Goal: Find specific page/section: Find specific page/section

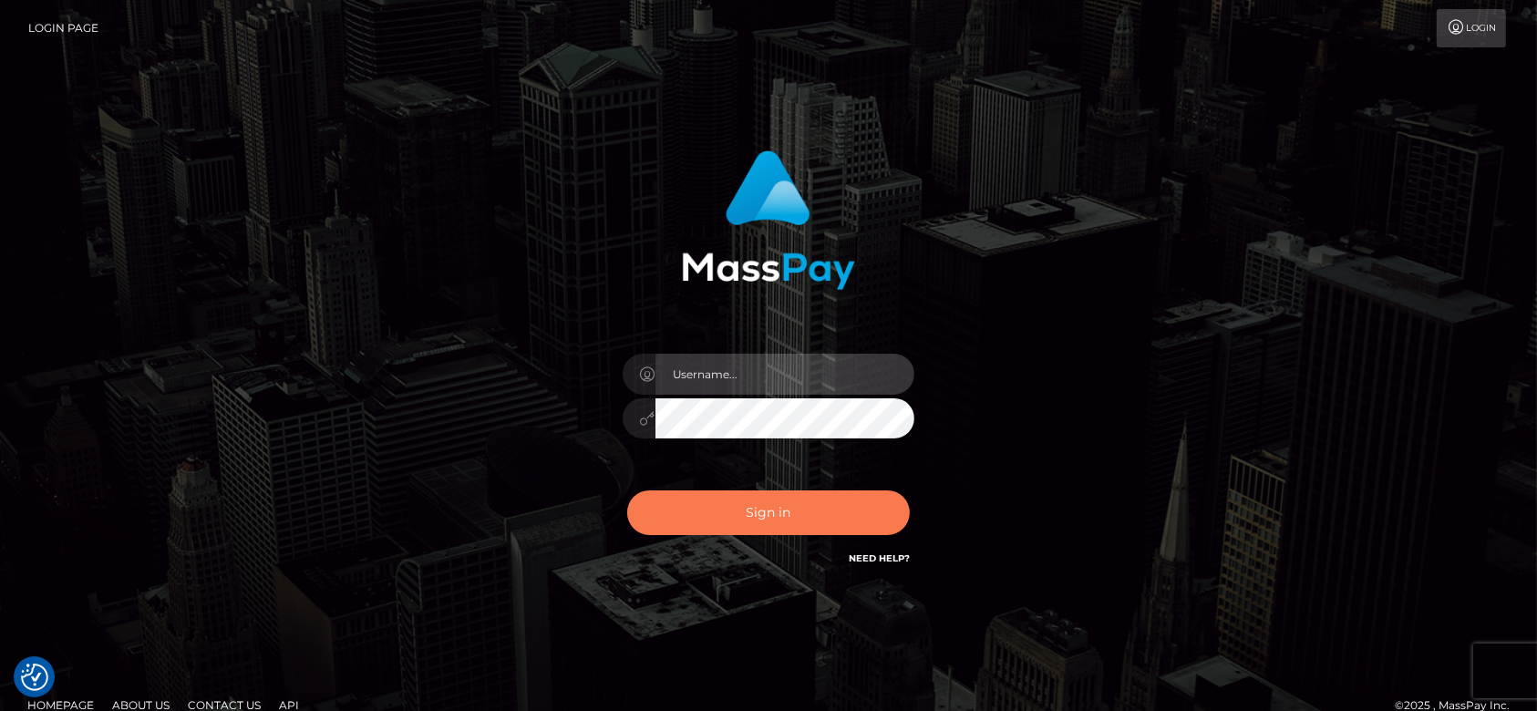
type input "fr.es"
click at [733, 506] on button "Sign in" at bounding box center [768, 512] width 283 height 45
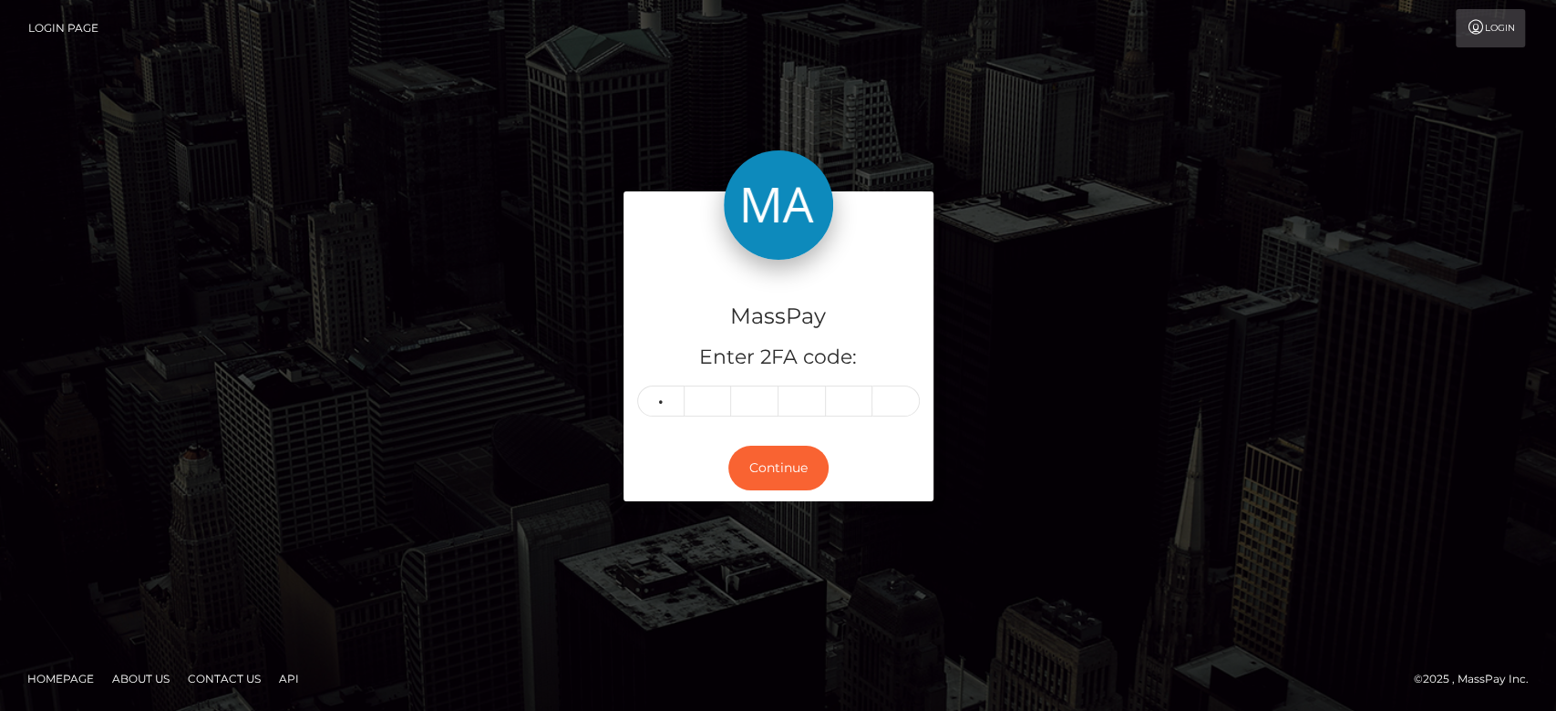
type input "6"
type input "5"
type input "8"
type input "0"
type input "7"
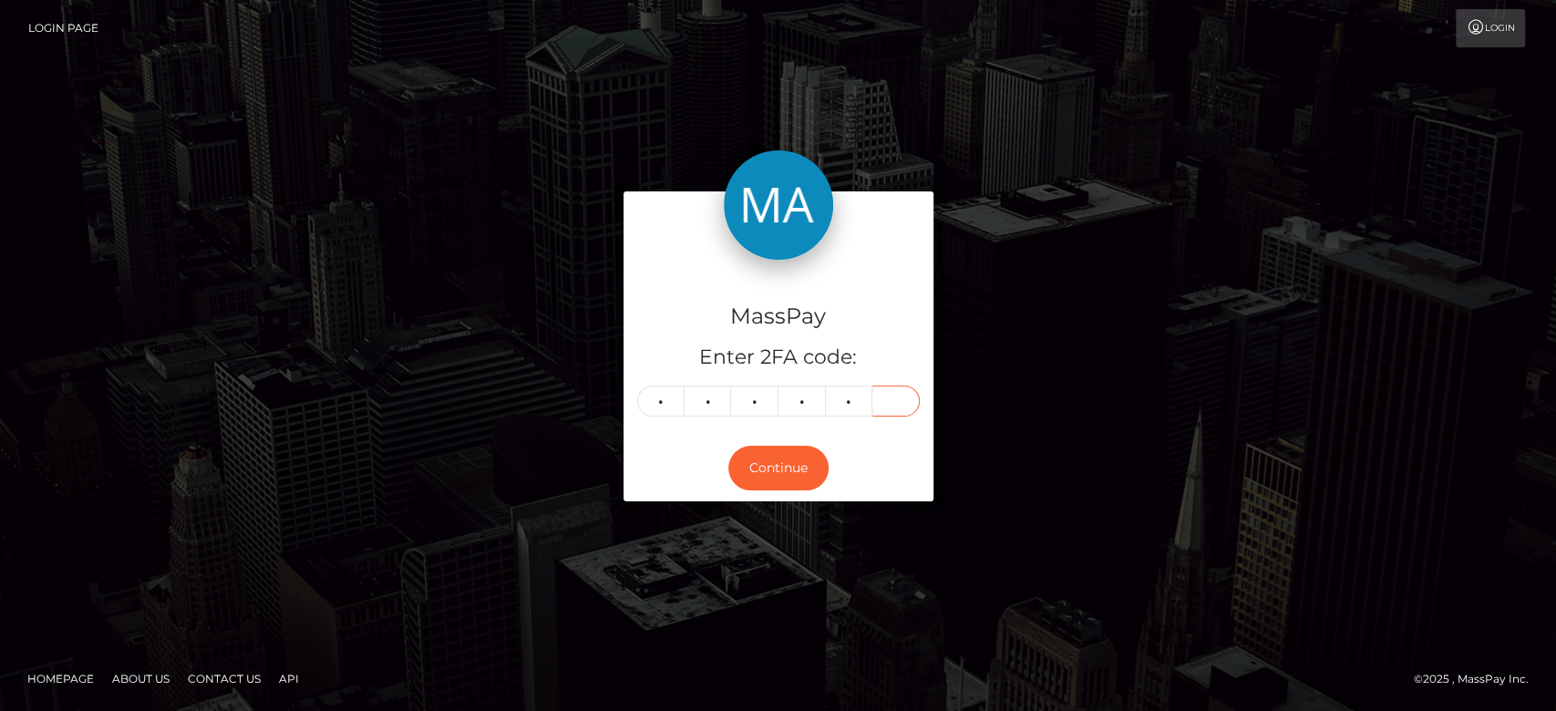
type input "6"
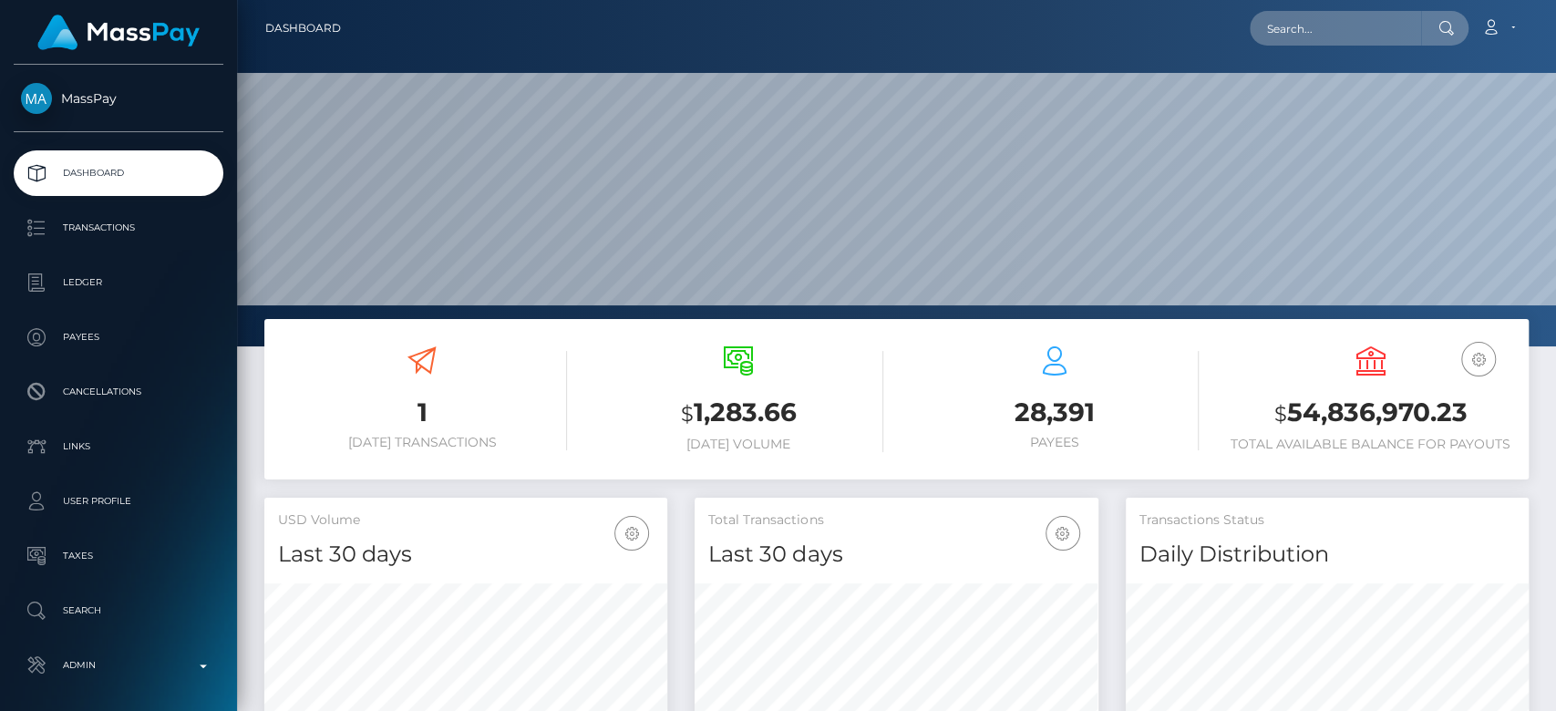
scroll to position [322, 403]
click at [1334, 41] on input "text" at bounding box center [1335, 28] width 171 height 35
paste input "MSP6b6746d4705716f"
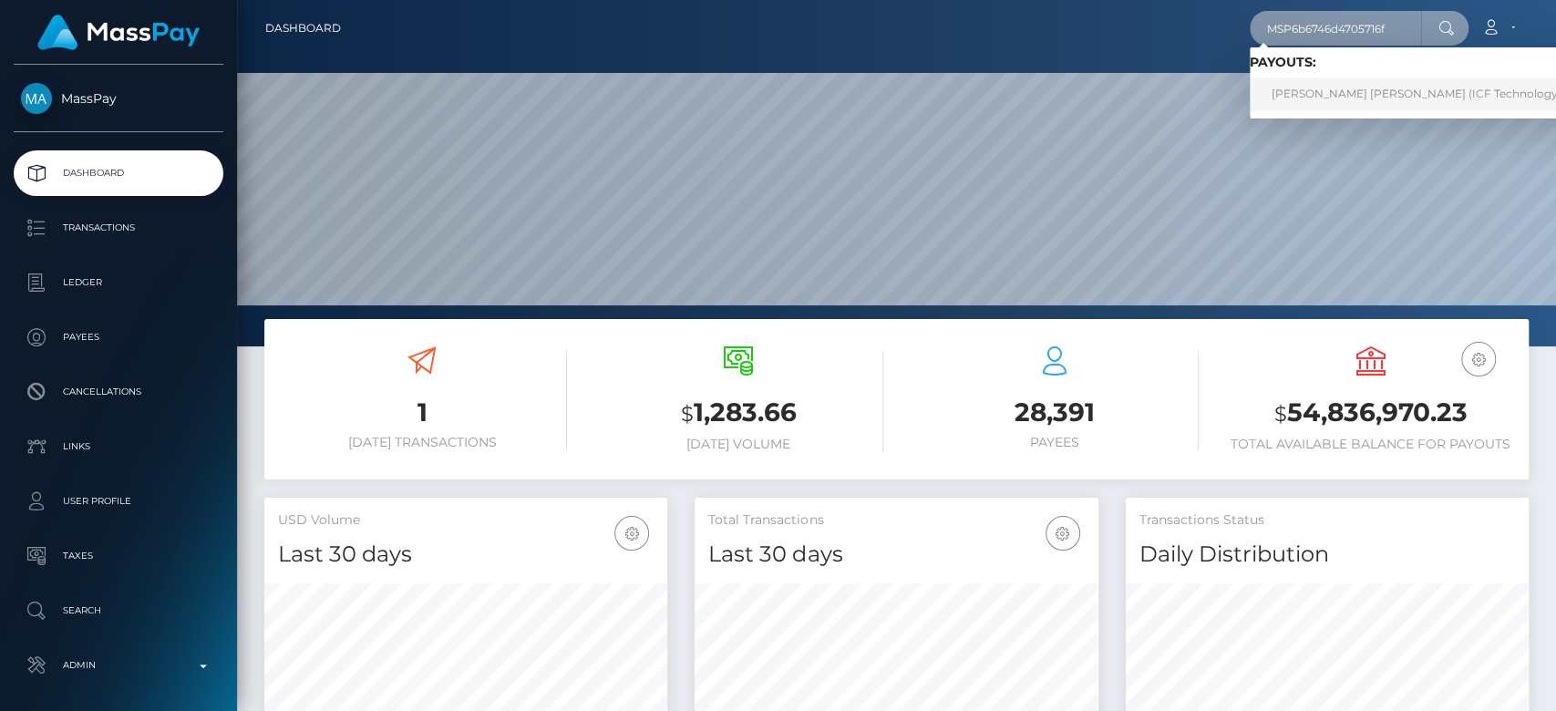
type input "MSP6b6746d4705716f"
click at [1364, 87] on link "carol marcela castano aristizabal (ICF Technology, Inc. - )" at bounding box center [1434, 94] width 369 height 34
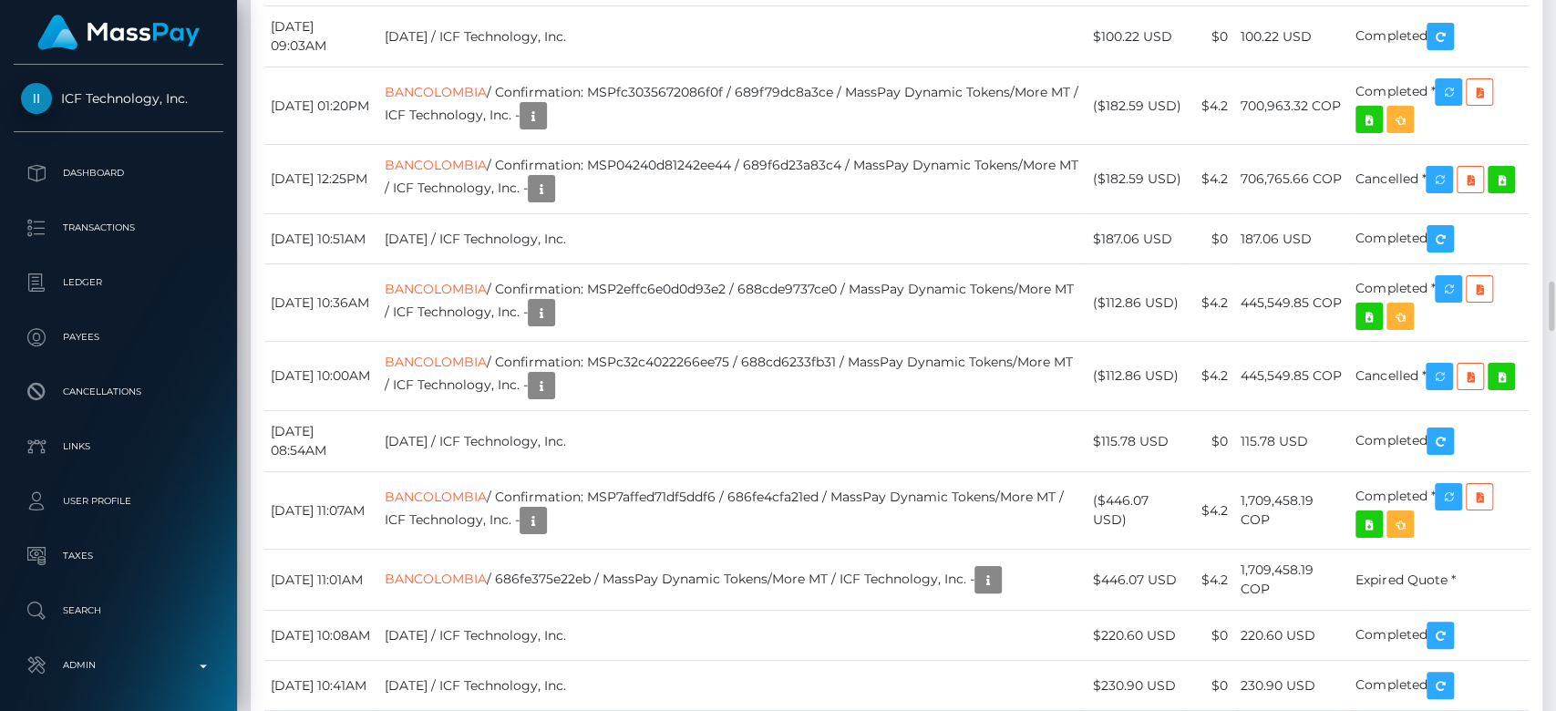
scroll to position [3885, 0]
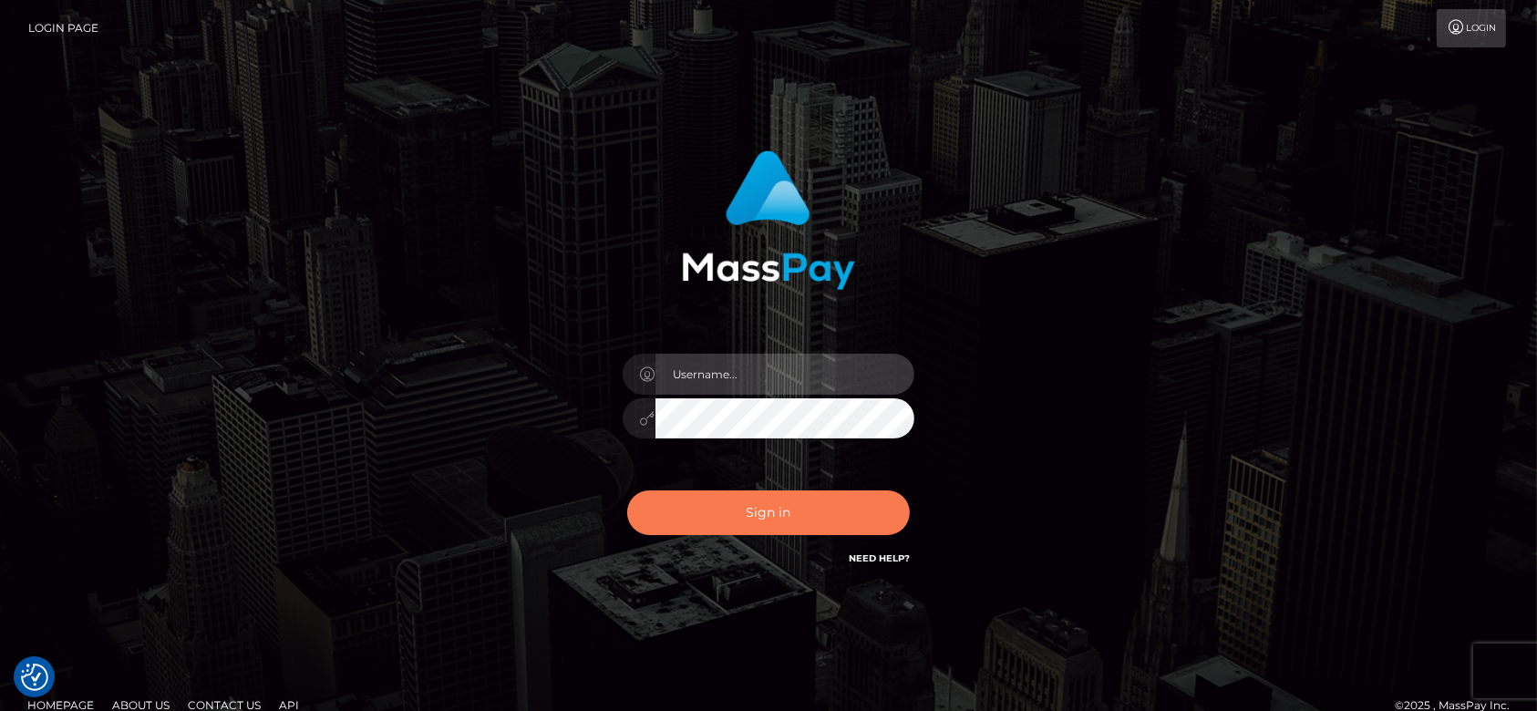
type input "fr.es"
click at [815, 499] on button "Sign in" at bounding box center [768, 512] width 283 height 45
type input "[DOMAIN_NAME]"
click at [737, 525] on button "Sign in" at bounding box center [768, 512] width 283 height 45
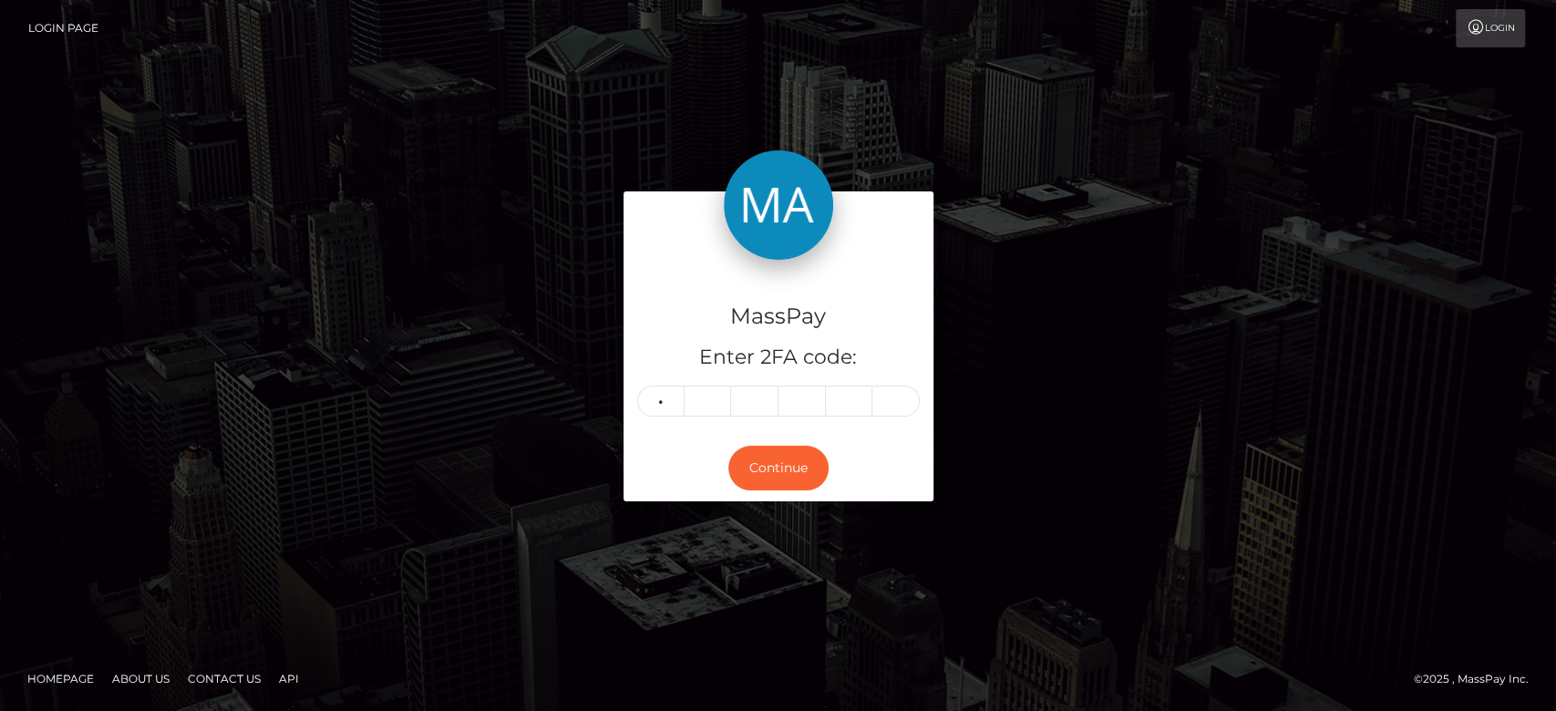
type input "9"
type input "1"
type input "6"
type input "1"
type input "8"
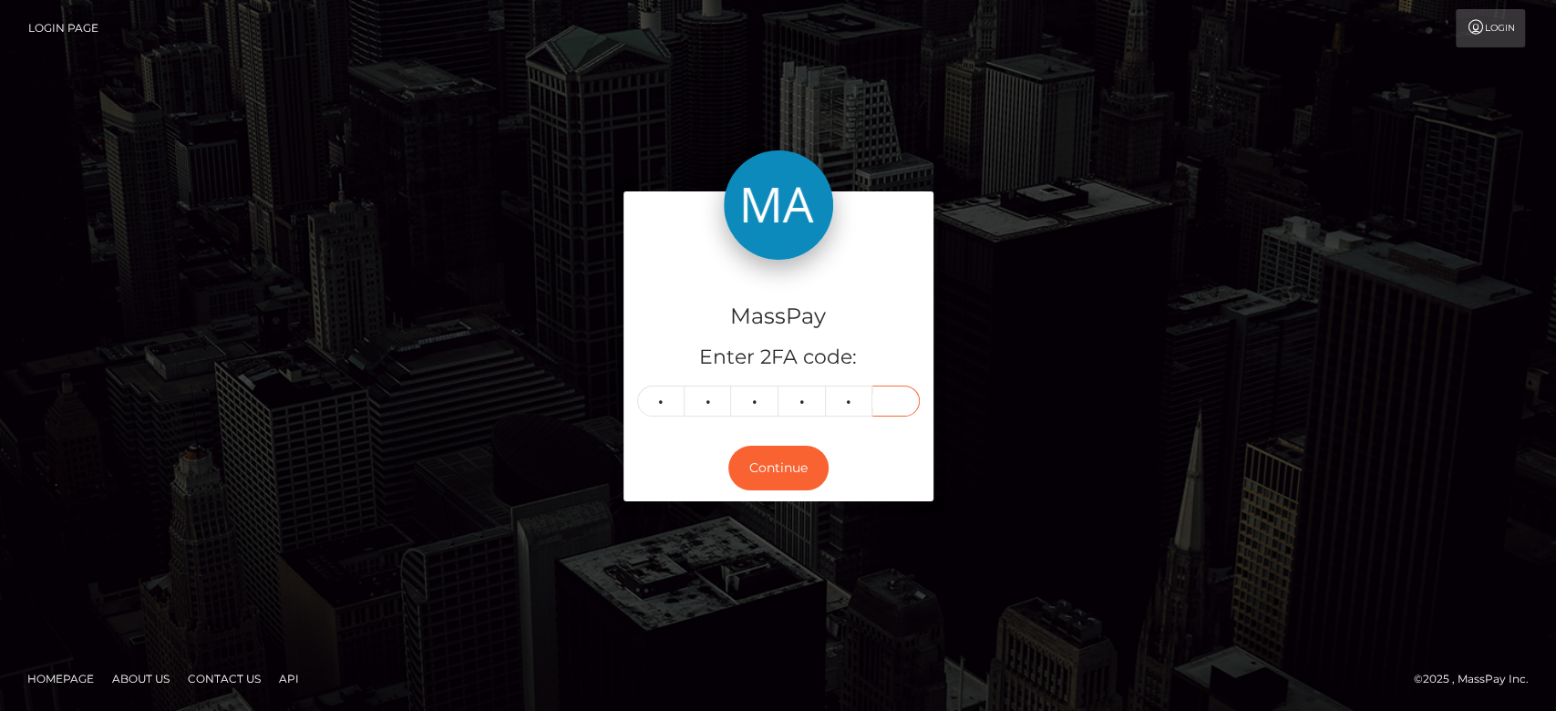
type input "9"
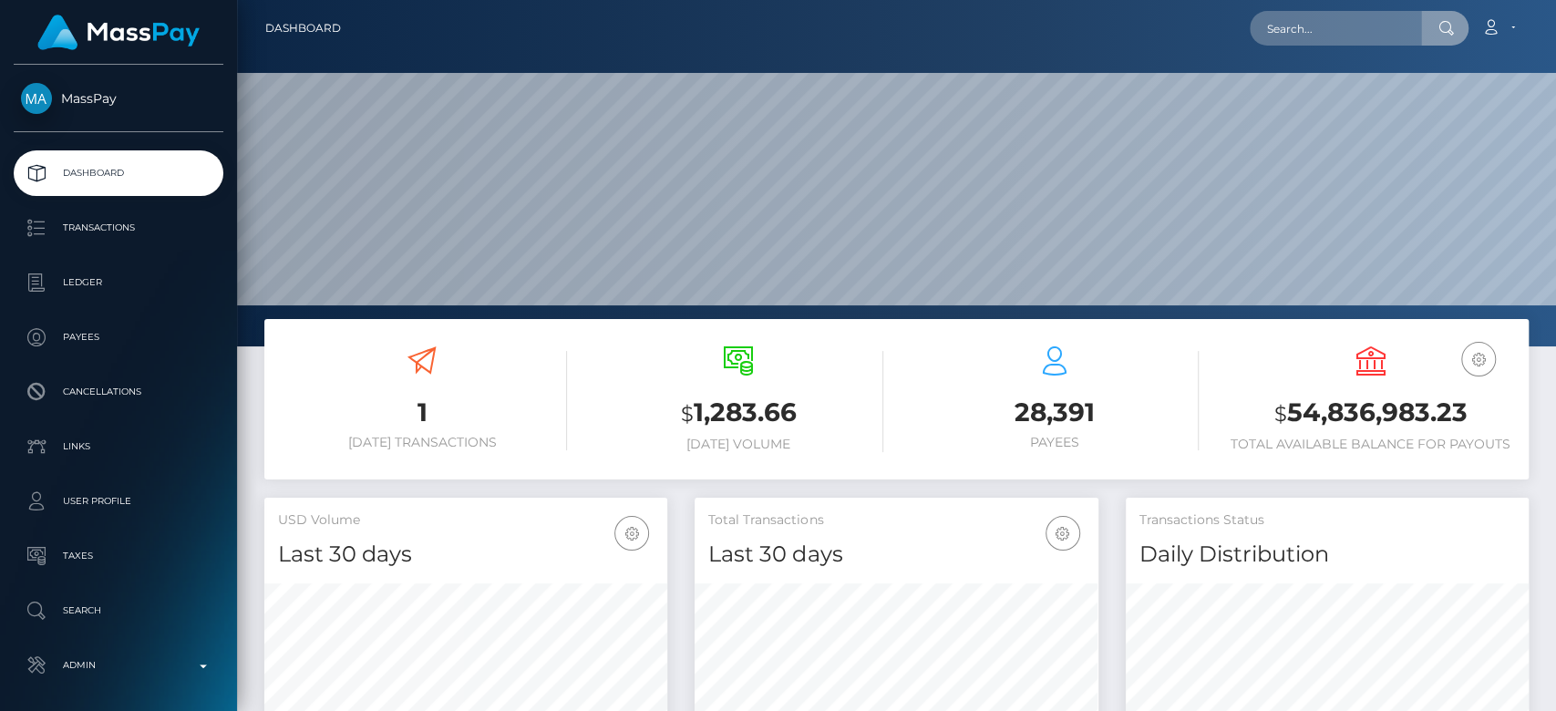
scroll to position [322, 403]
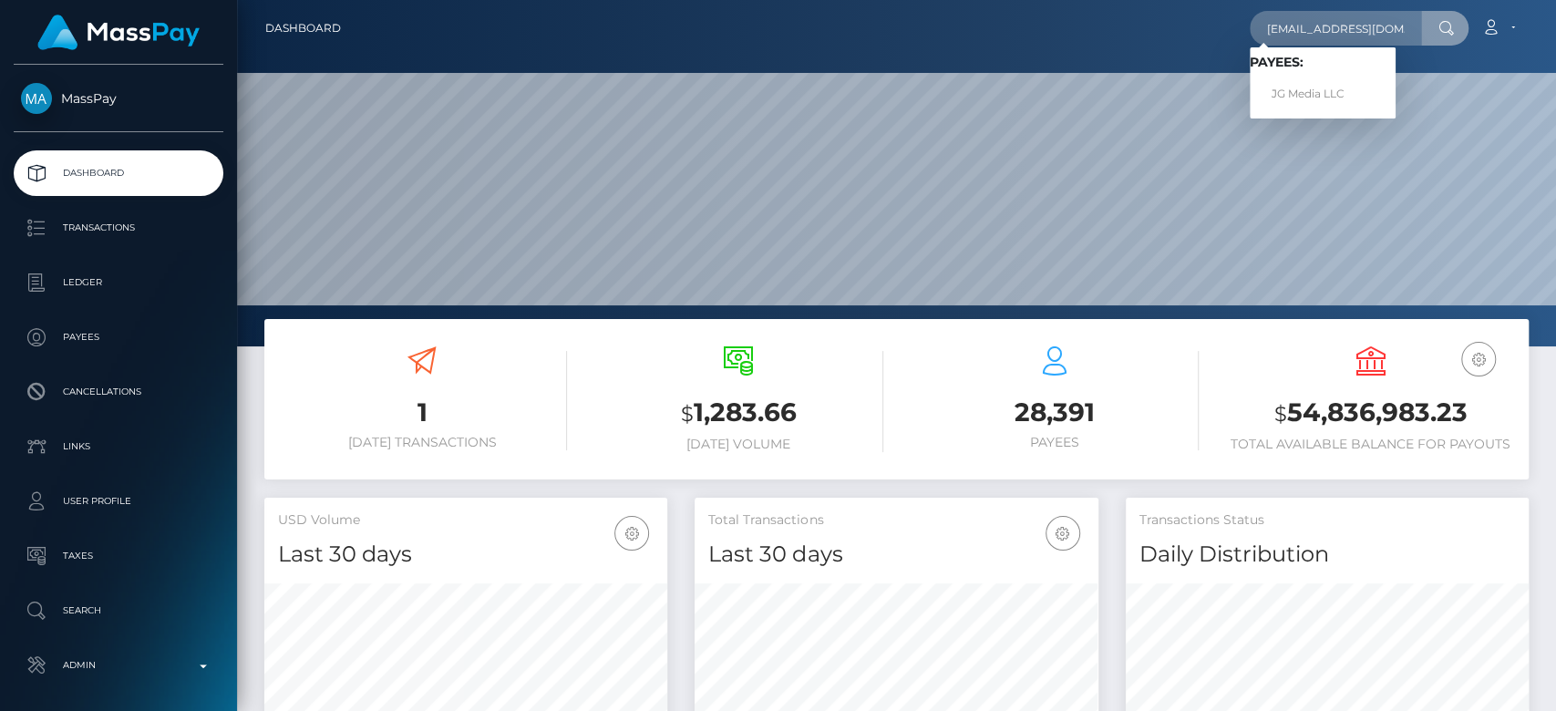
type input "grovesjon@gmail.com"
click at [1302, 81] on link "JG Media LLC" at bounding box center [1323, 94] width 146 height 34
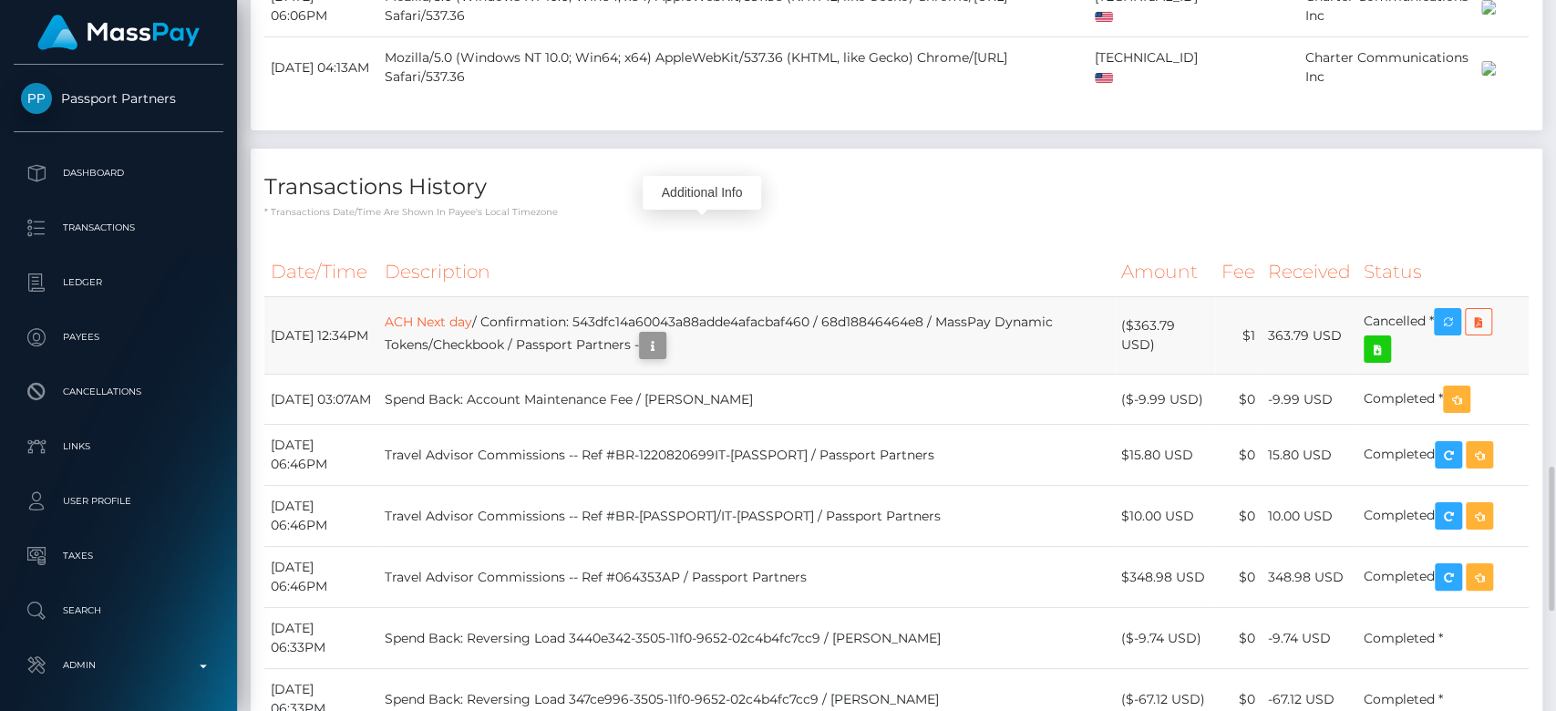
scroll to position [219, 403]
click at [664, 335] on icon "button" at bounding box center [653, 346] width 22 height 23
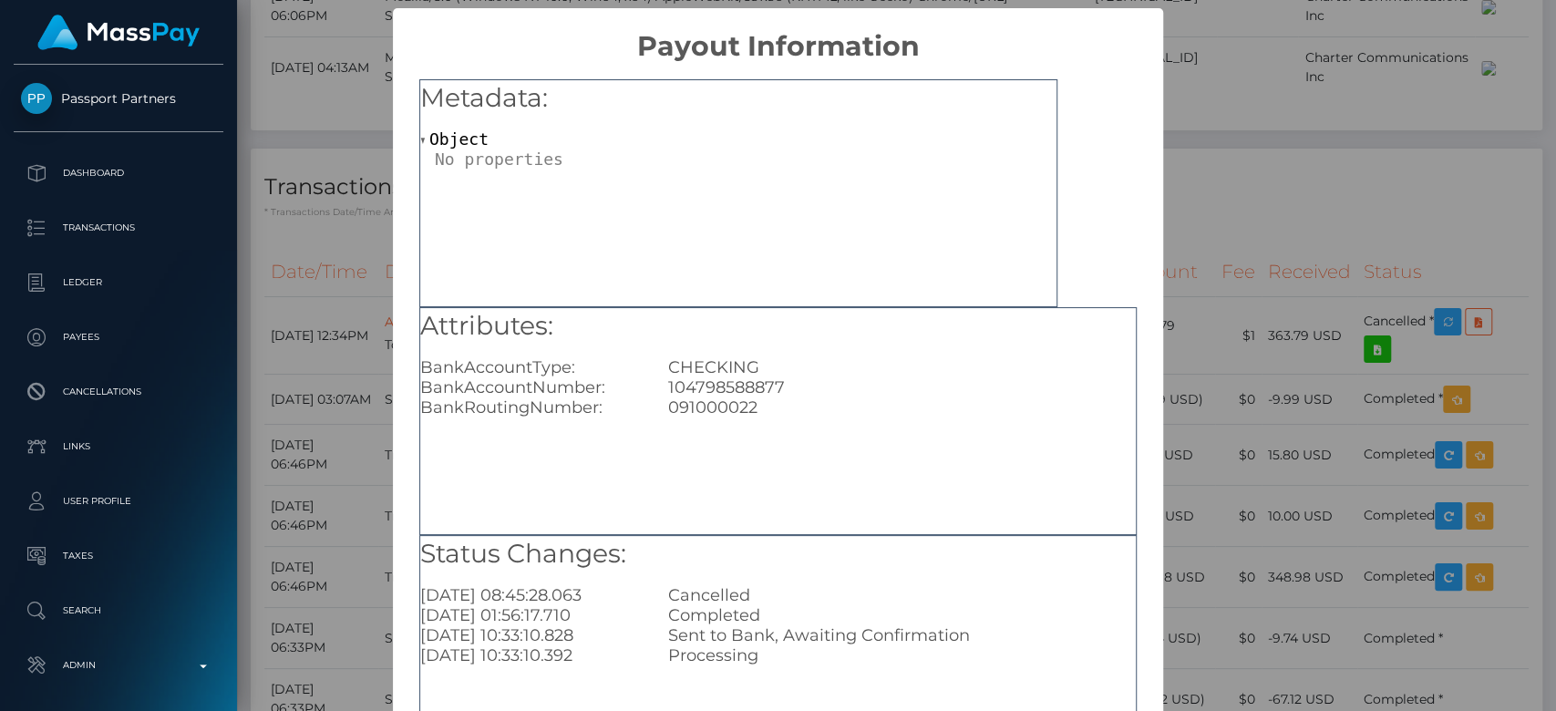
scroll to position [155, 0]
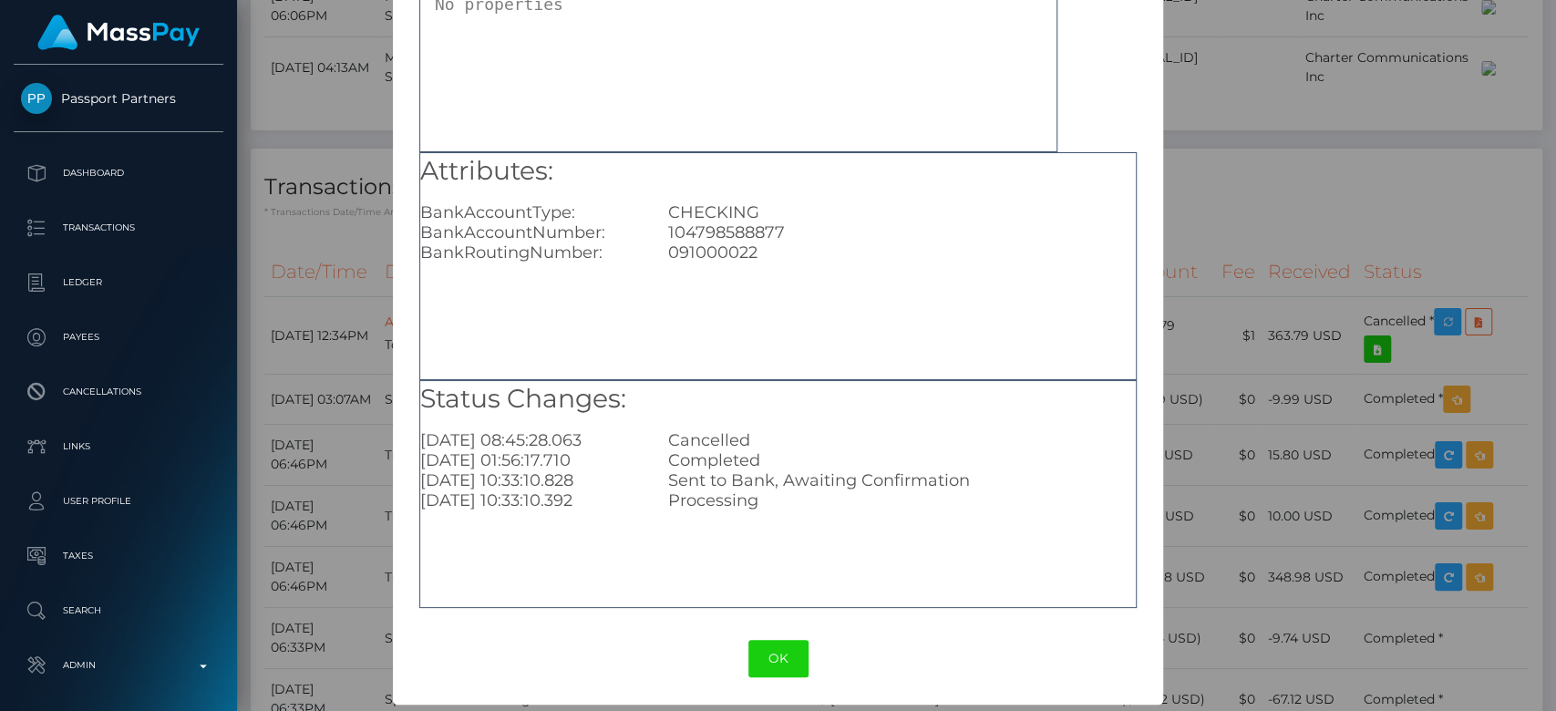
click at [240, 118] on div "× Payout Information Metadata: Object Attributes: BankAccountType: CHECKING Ban…" at bounding box center [778, 355] width 1556 height 711
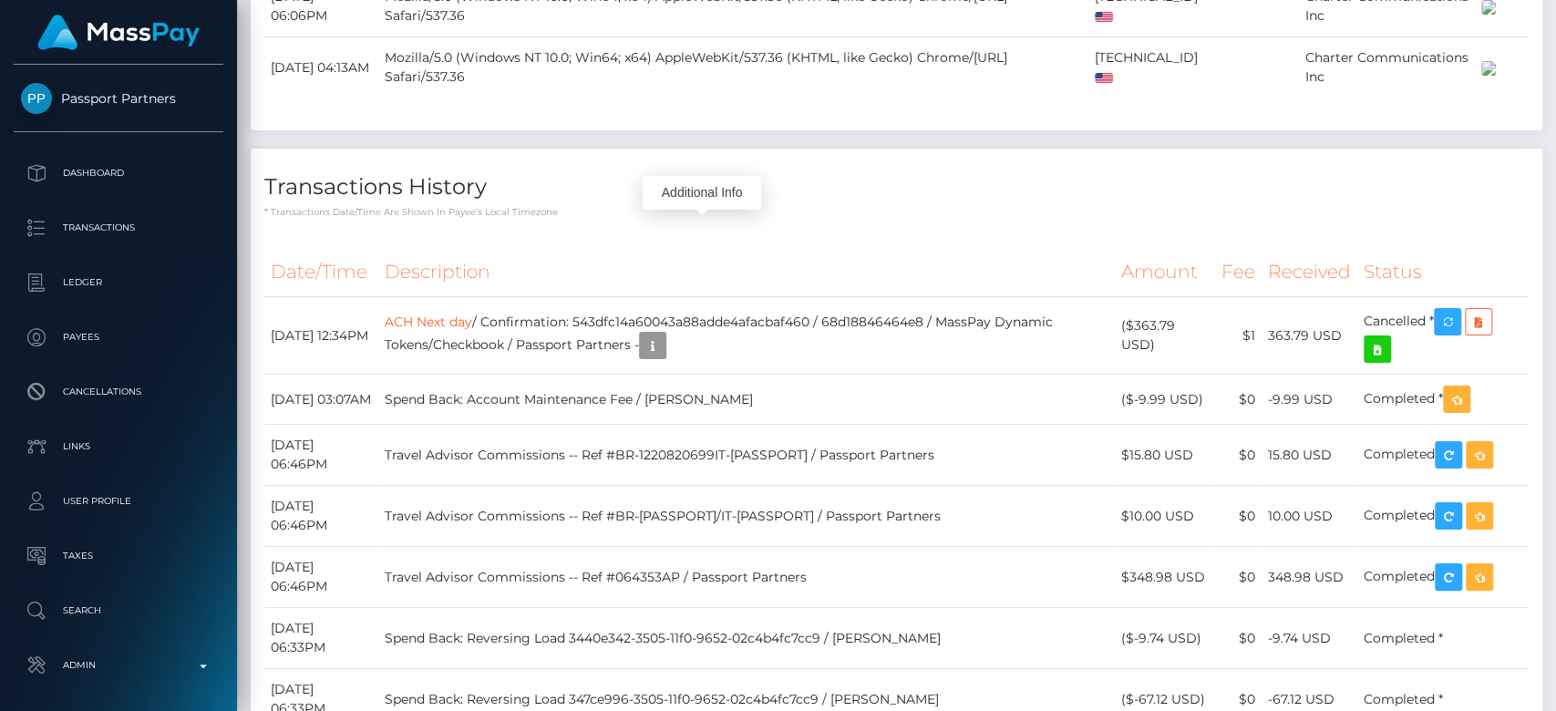
scroll to position [219, 403]
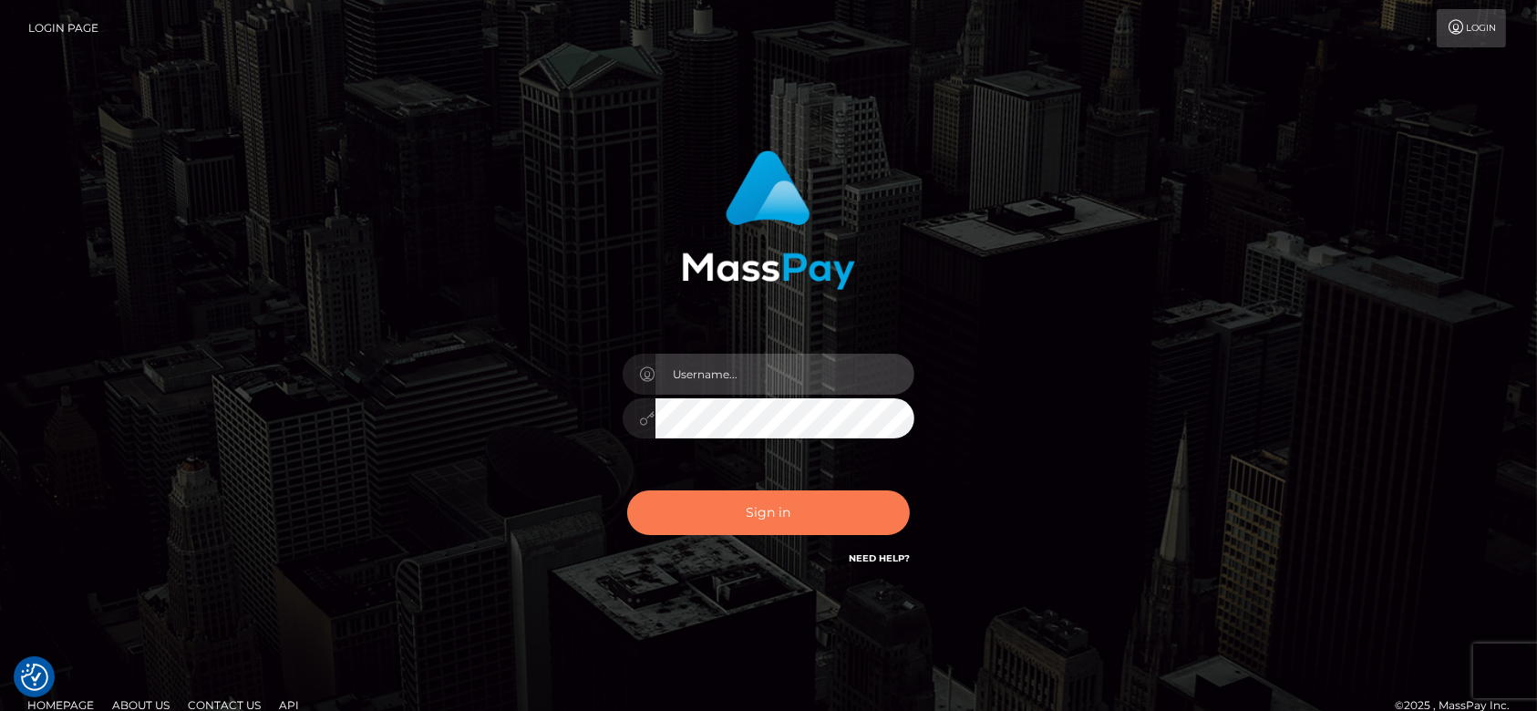
type input "fr.es"
click at [828, 510] on button "Sign in" at bounding box center [768, 512] width 283 height 45
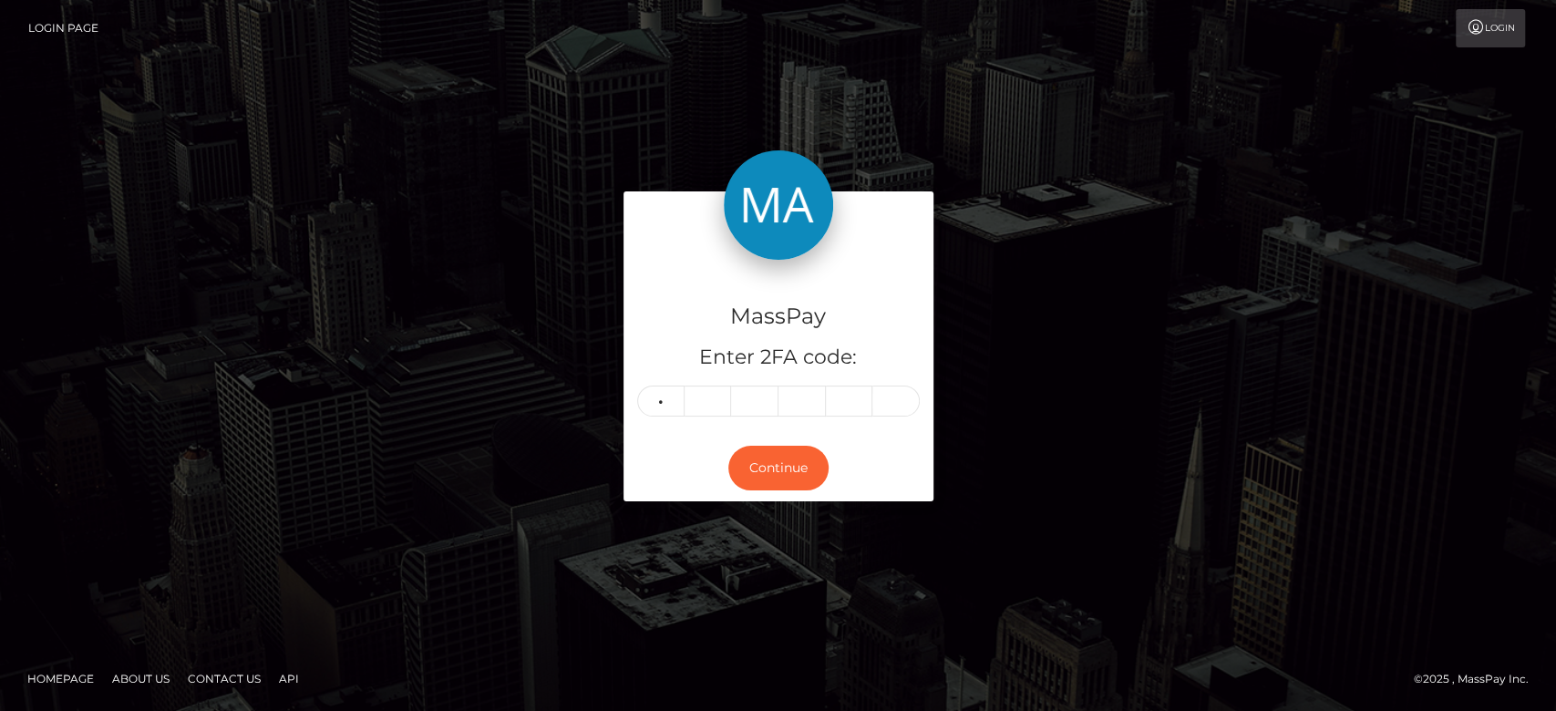
type input "6"
type input "4"
type input "6"
type input "1"
type input "4"
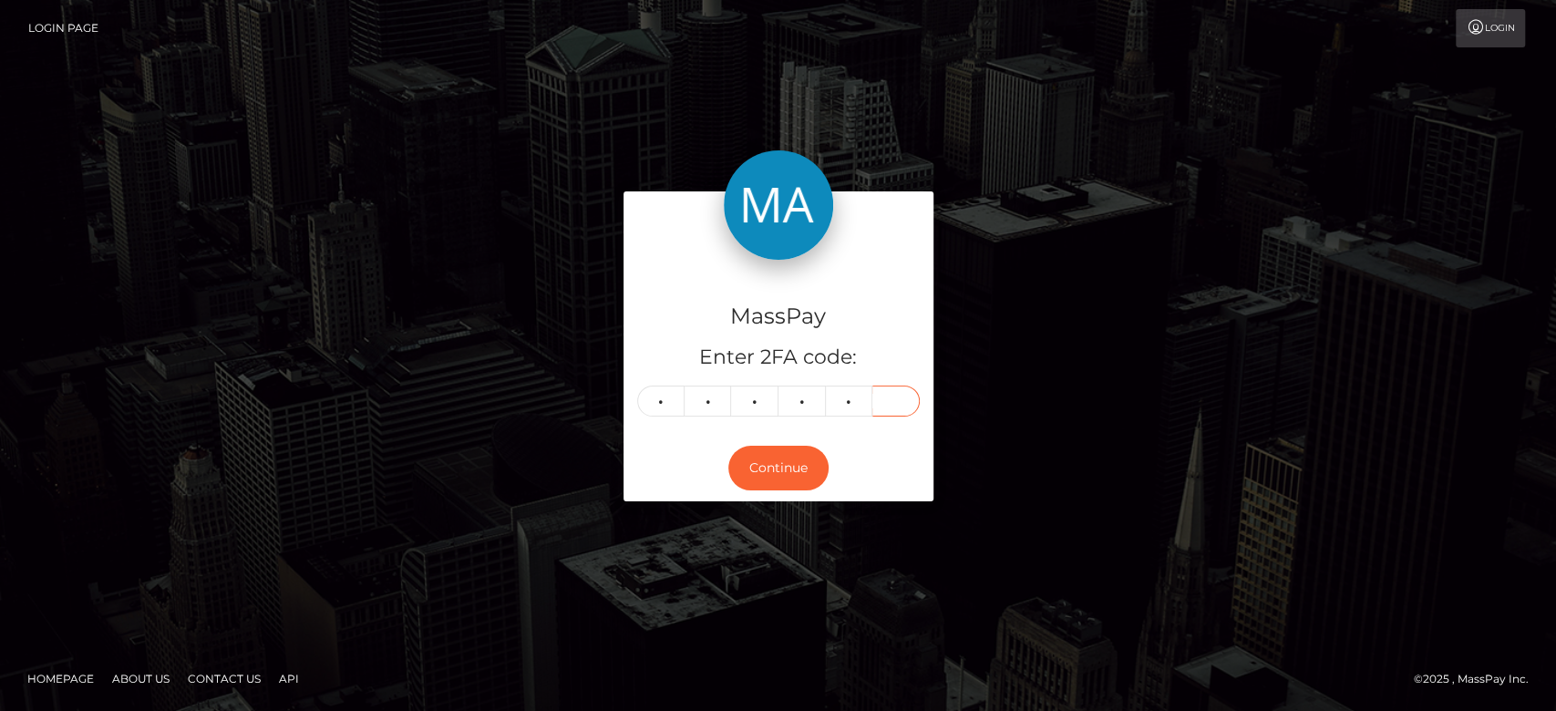
type input "9"
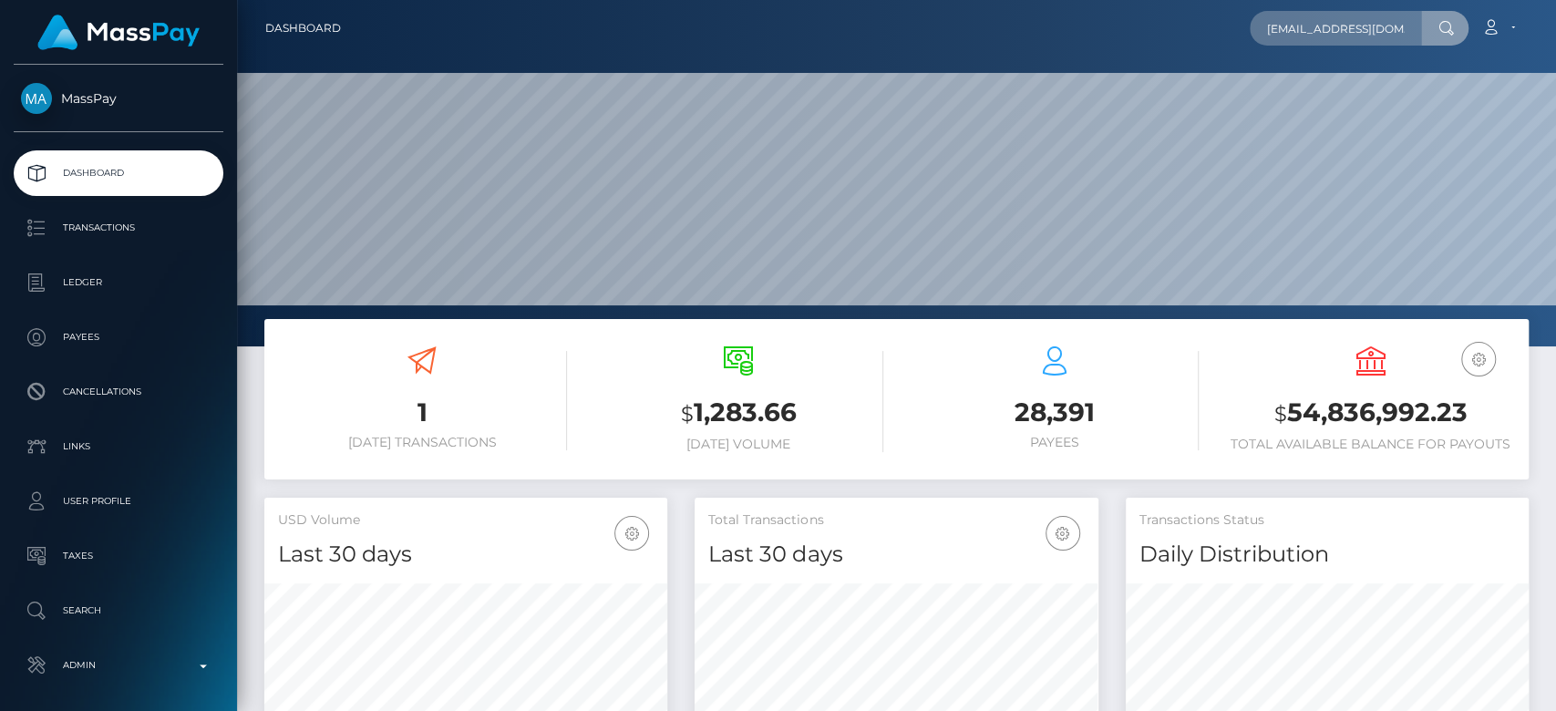
scroll to position [0, 13]
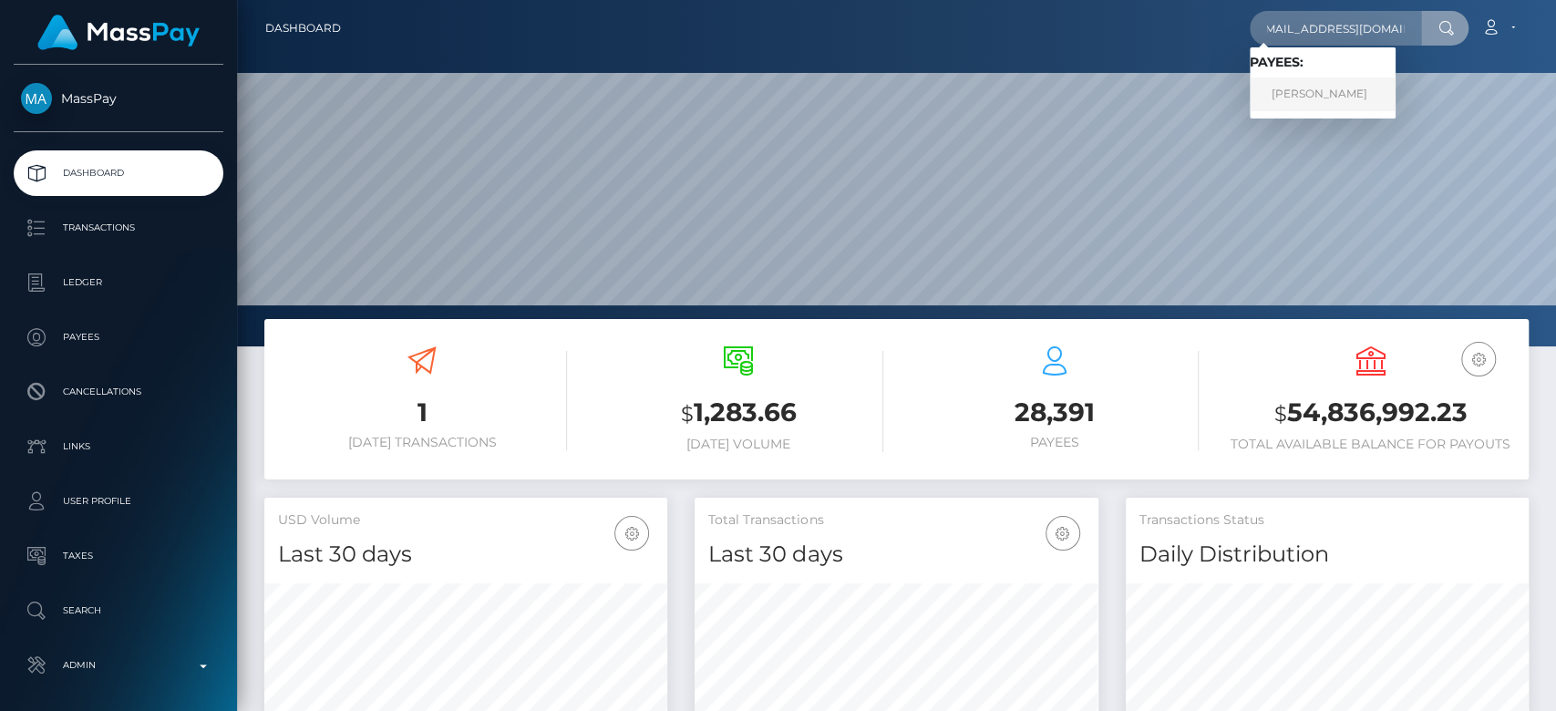
type input "[EMAIL_ADDRESS][DOMAIN_NAME]"
click at [1314, 91] on link "[PERSON_NAME]" at bounding box center [1323, 94] width 146 height 34
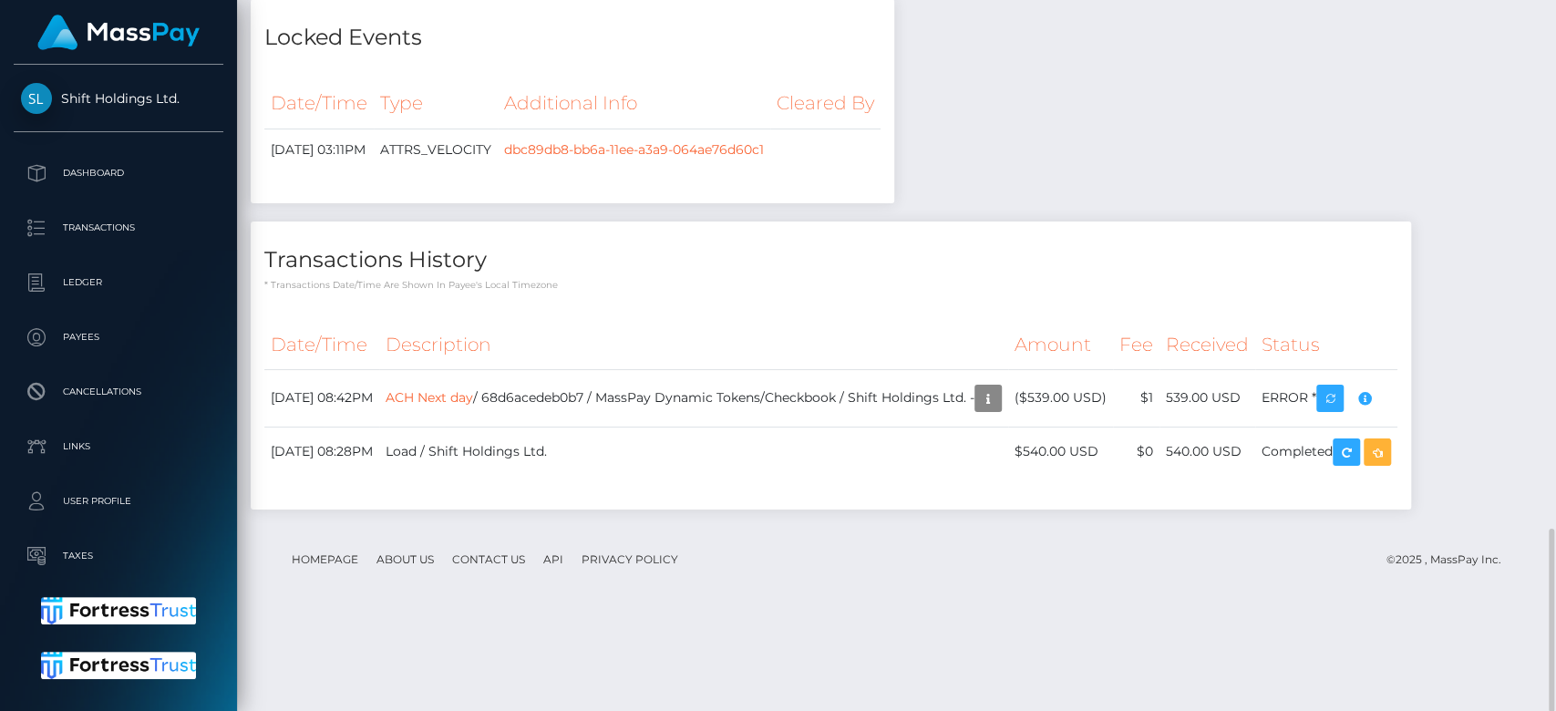
scroll to position [219, 403]
click at [522, 221] on div "Locked Events Date/Time Type Additional Info Cleared By dbc89db8-bb6a-11ee-a3a9…" at bounding box center [572, 110] width 671 height 222
